Goal: Check status

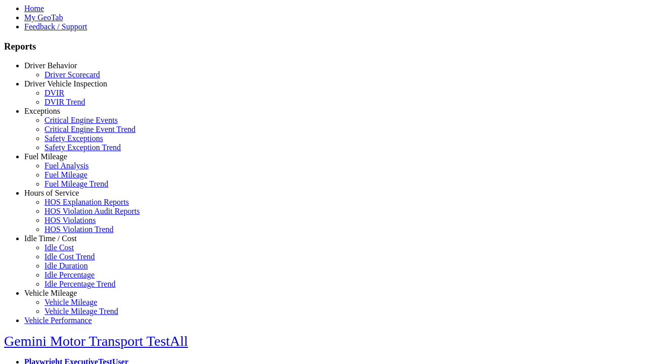
click at [58, 197] on link "Hours of Service" at bounding box center [51, 193] width 55 height 9
click at [66, 234] on link "HOS Violation Trend" at bounding box center [78, 229] width 69 height 9
select select "**********"
type input "**********"
